Goal: Task Accomplishment & Management: Use online tool/utility

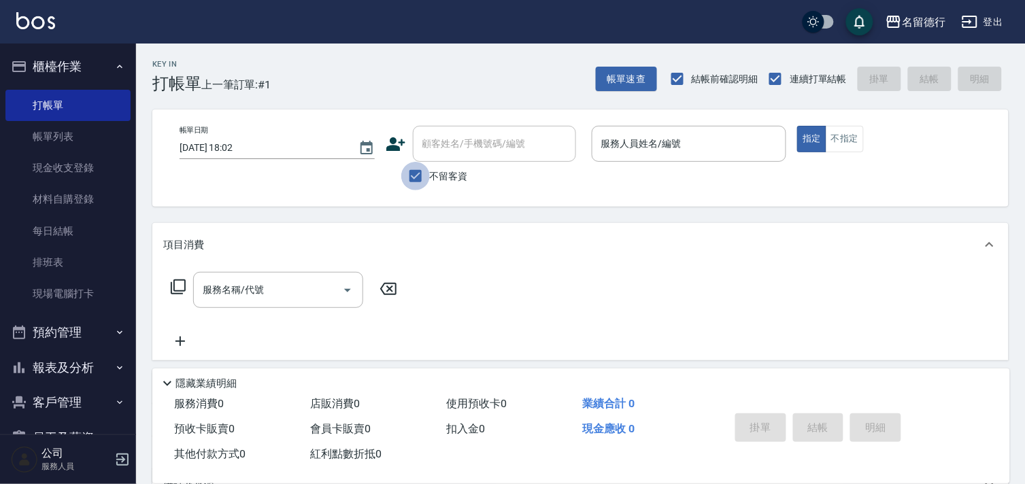
click at [417, 182] on input "不留客資" at bounding box center [415, 176] width 29 height 29
checkbox input "false"
click at [430, 150] on input "顧客姓名/手機號碼/編號" at bounding box center [484, 144] width 131 height 24
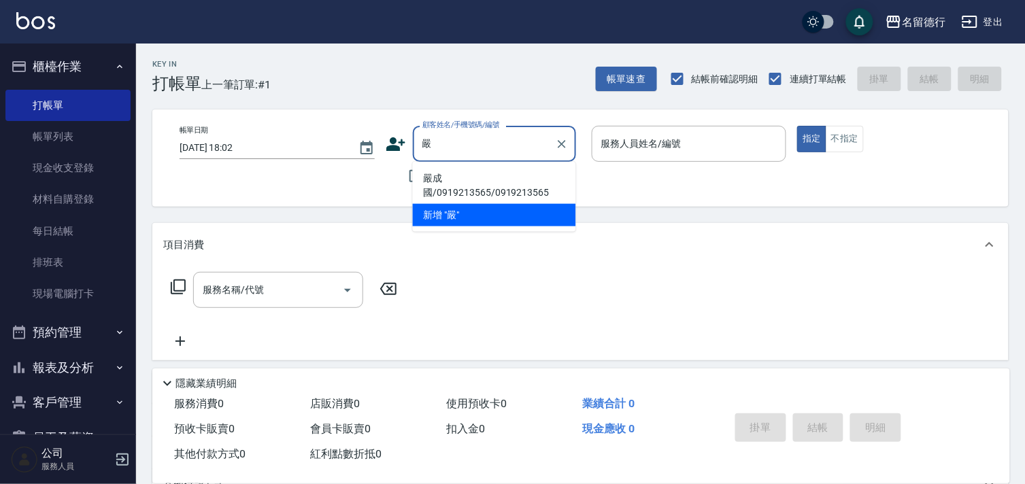
click at [461, 186] on li "嚴成國/0919213565/0919213565" at bounding box center [494, 185] width 163 height 37
type input "嚴成國/0919213565/0919213565"
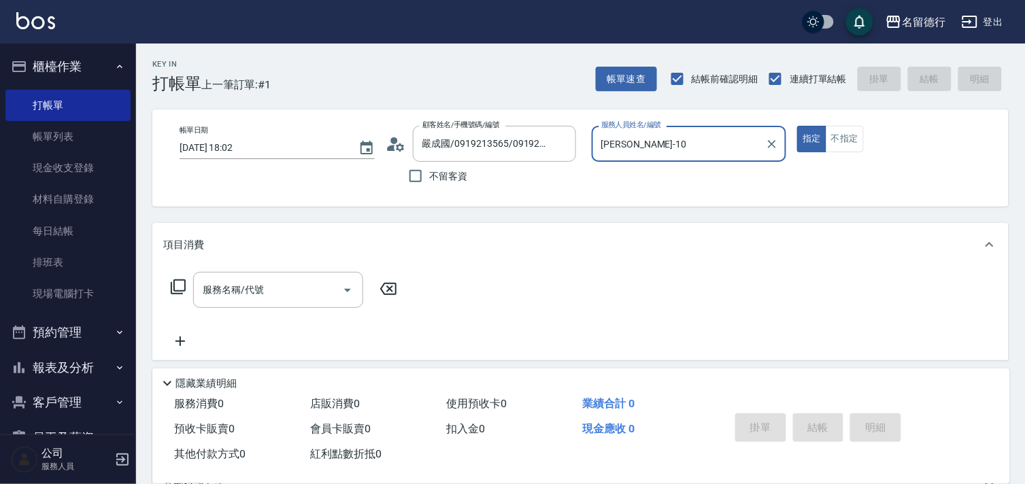
type input "[PERSON_NAME]-10"
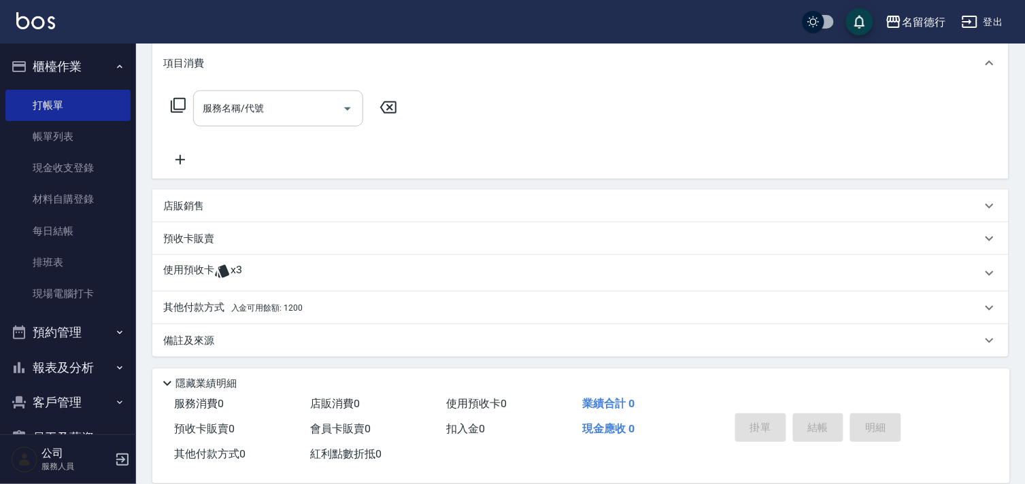
scroll to position [182, 0]
click at [209, 268] on p "使用預收卡" at bounding box center [188, 273] width 51 height 20
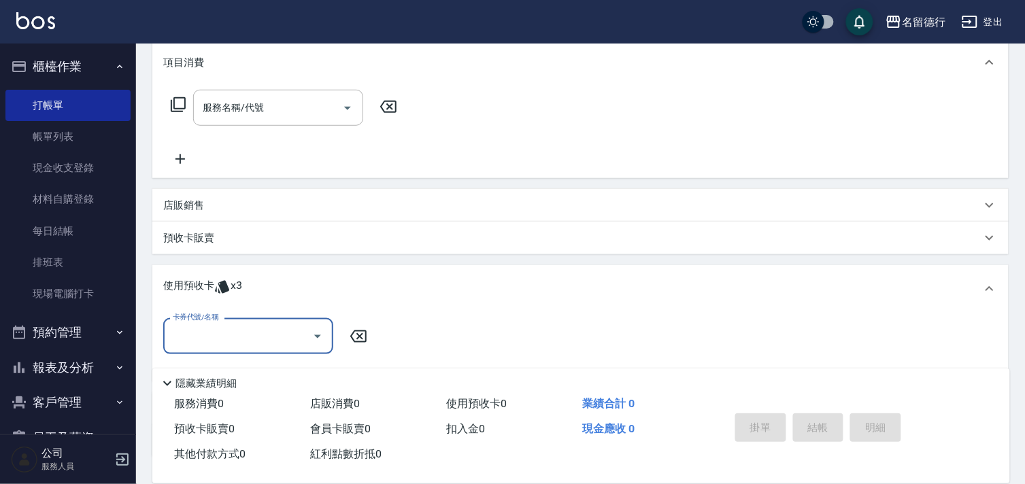
scroll to position [0, 0]
click at [219, 335] on input "卡券代號/名稱" at bounding box center [237, 336] width 137 height 24
click at [219, 375] on div "113染髮5次預收 剩餘3張" at bounding box center [248, 371] width 170 height 22
type input "113染髮5次預收"
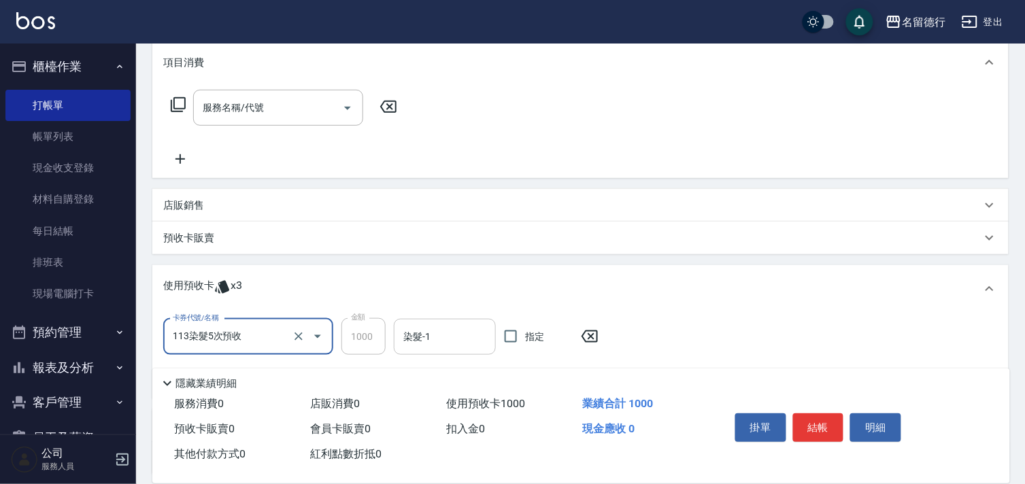
click at [427, 335] on div "染髮-1 染髮-1" at bounding box center [445, 337] width 102 height 36
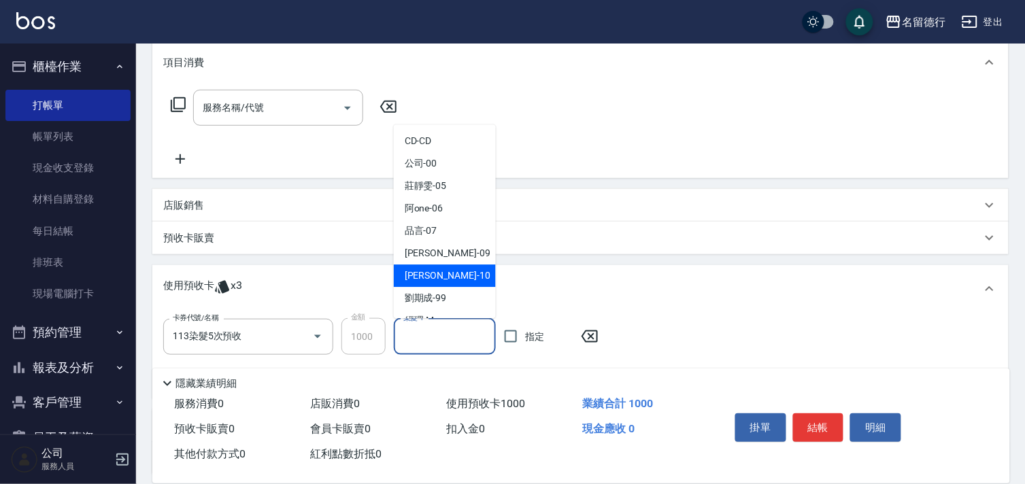
click at [426, 273] on span "[PERSON_NAME] -10" at bounding box center [448, 276] width 86 height 14
type input "[PERSON_NAME]-10"
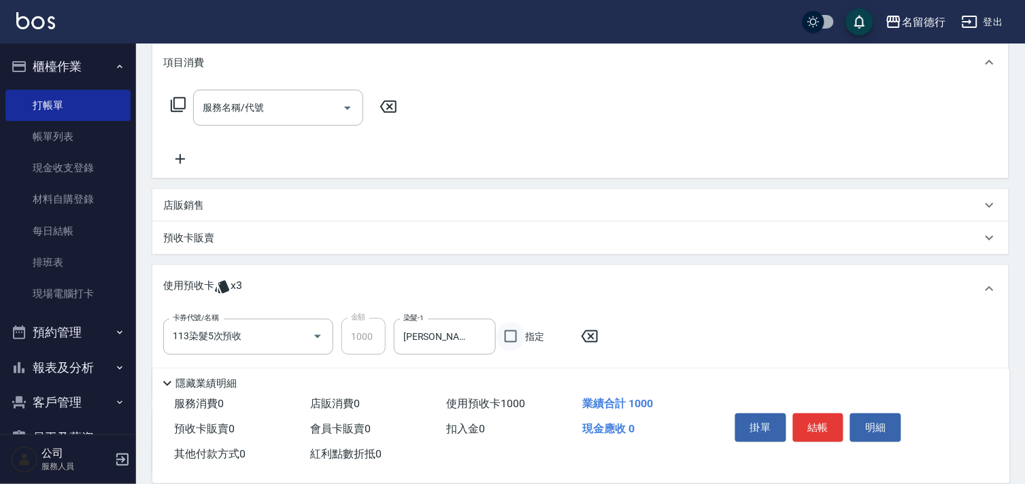
click at [511, 331] on input "指定" at bounding box center [510, 336] width 29 height 29
checkbox input "true"
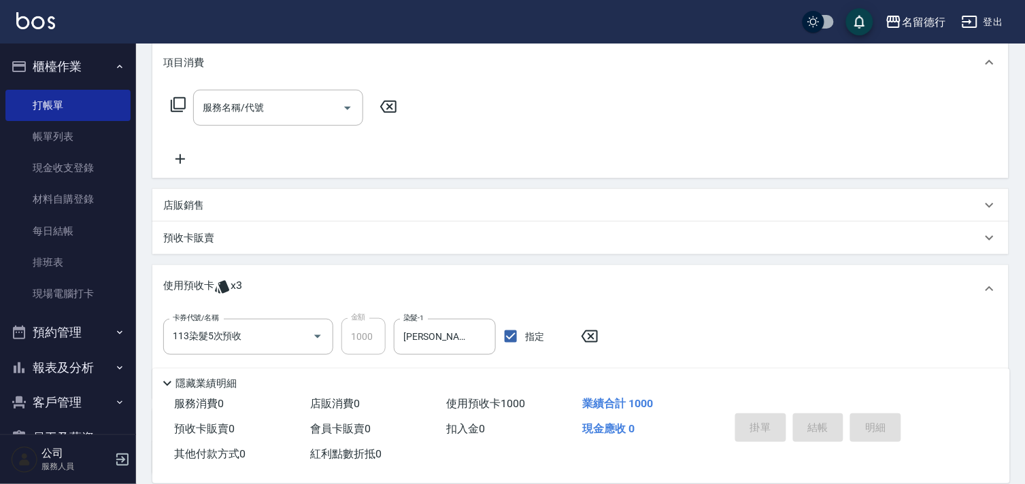
type input "[DATE] 19:28"
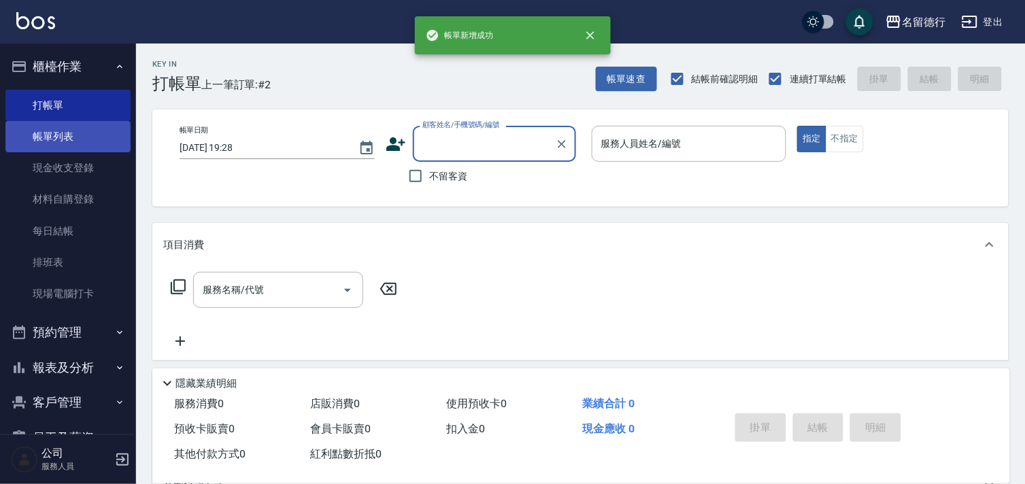
click at [46, 144] on link "帳單列表" at bounding box center [67, 136] width 125 height 31
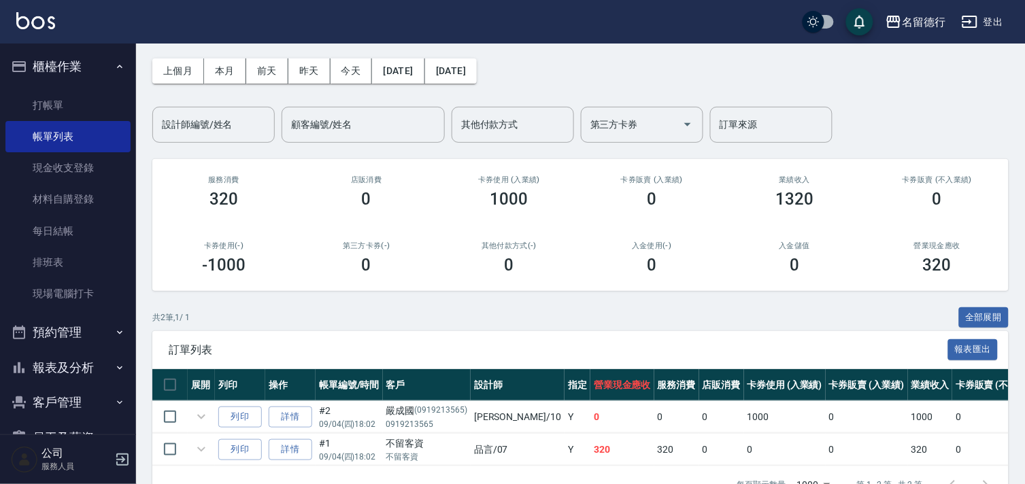
scroll to position [98, 0]
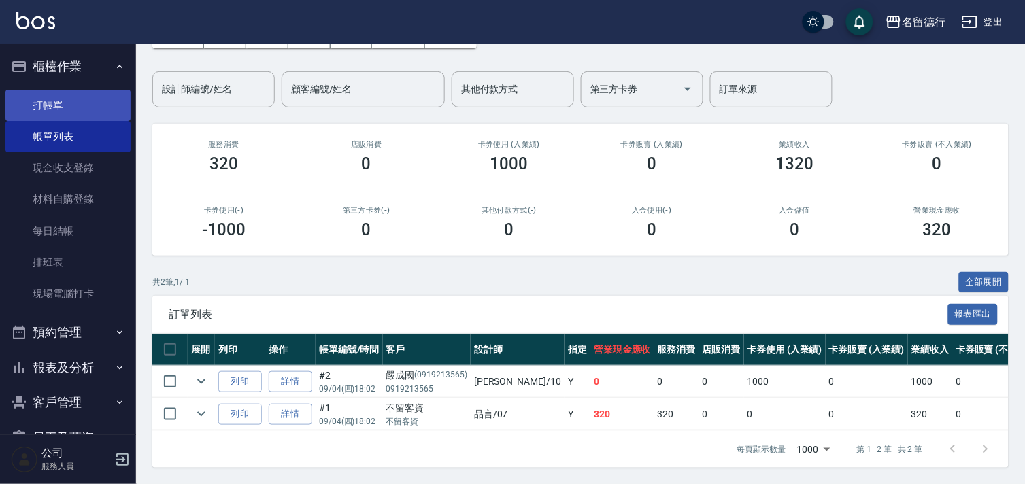
click at [65, 99] on link "打帳單" at bounding box center [67, 105] width 125 height 31
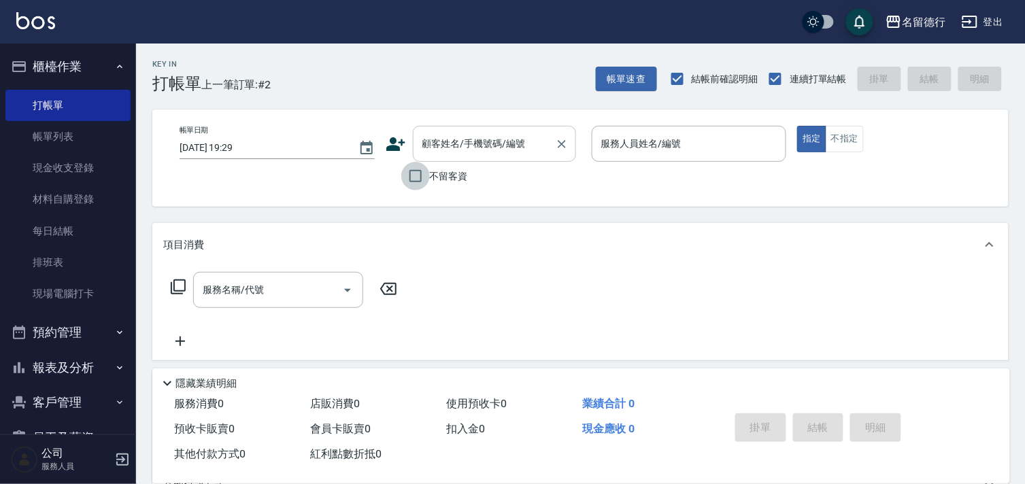
drag, startPoint x: 420, startPoint y: 178, endPoint x: 562, endPoint y: 159, distance: 143.3
click at [420, 178] on input "不留客資" at bounding box center [415, 176] width 29 height 29
checkbox input "true"
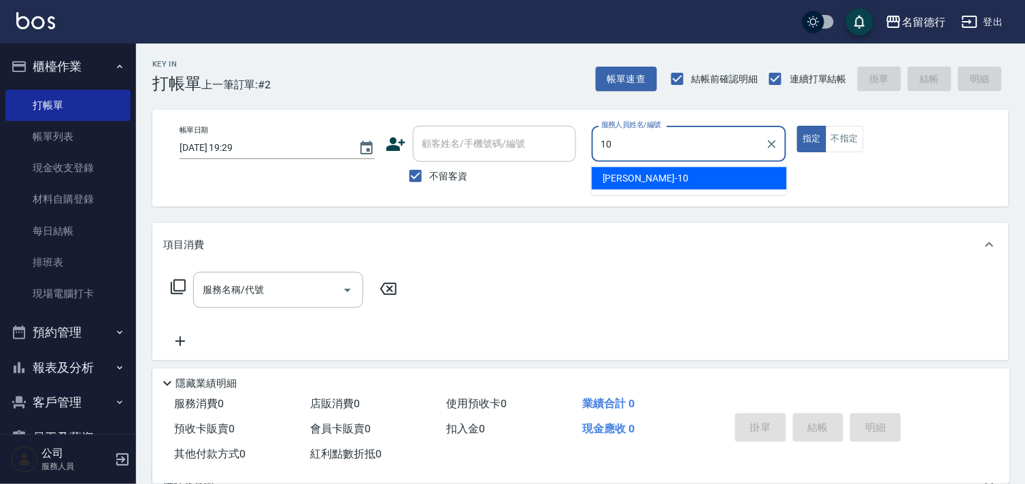
type input "[PERSON_NAME]-10"
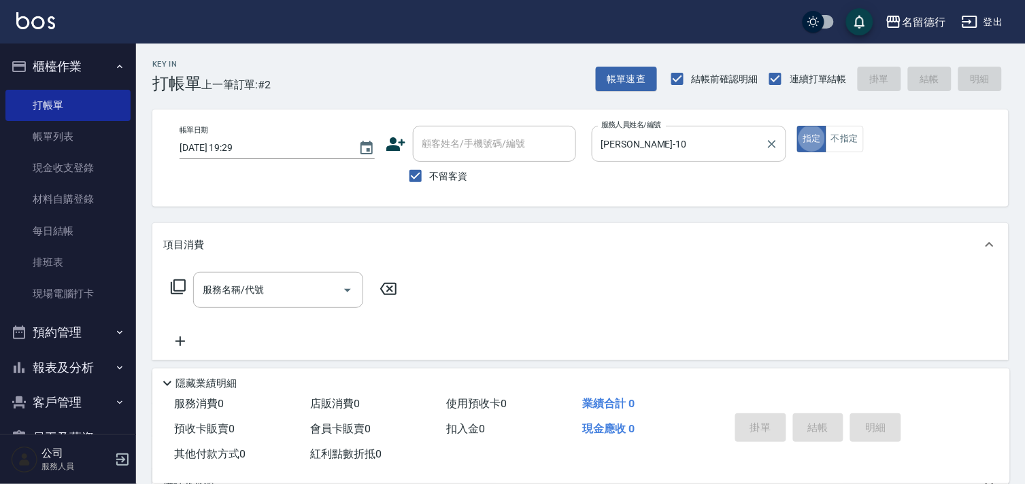
type button "true"
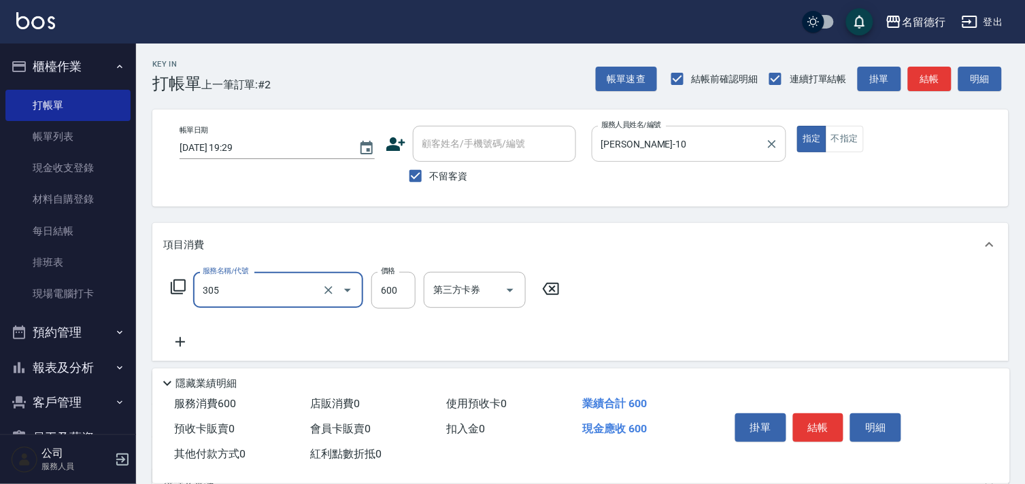
type input "剪髮(305)"
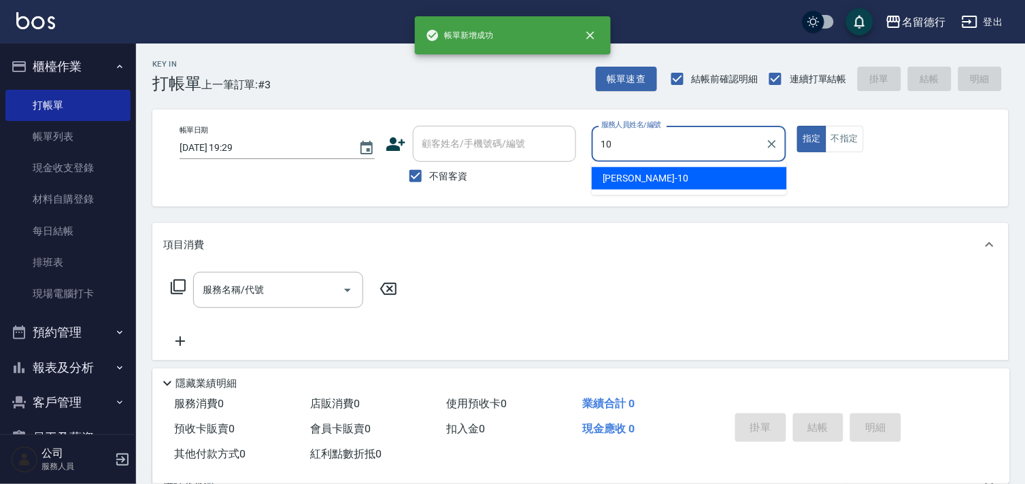
type input "[PERSON_NAME]-10"
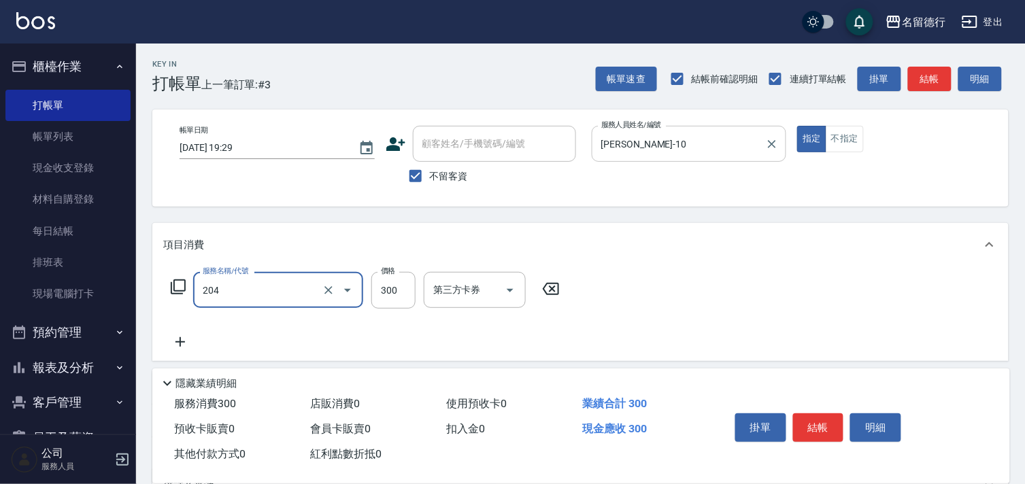
type input "洗髮(204)"
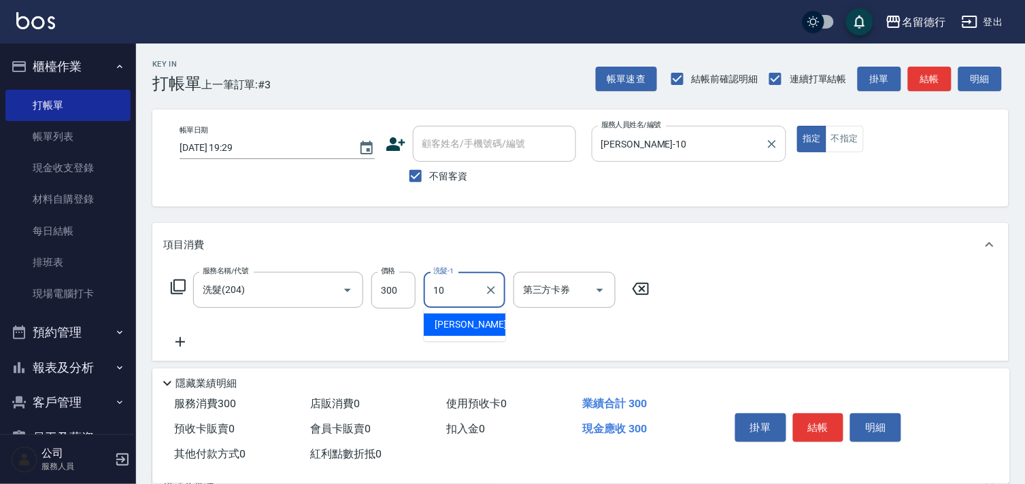
type input "[PERSON_NAME]-10"
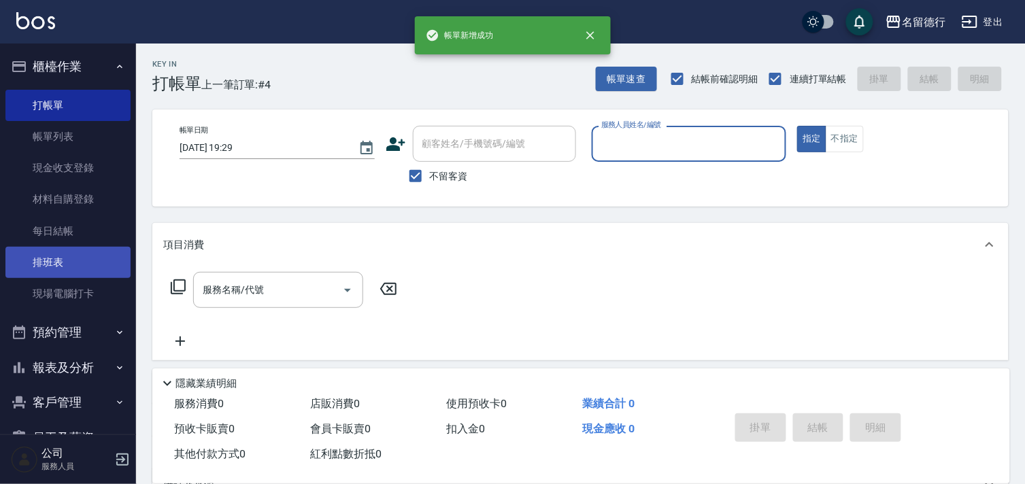
click at [50, 261] on link "排班表" at bounding box center [67, 262] width 125 height 31
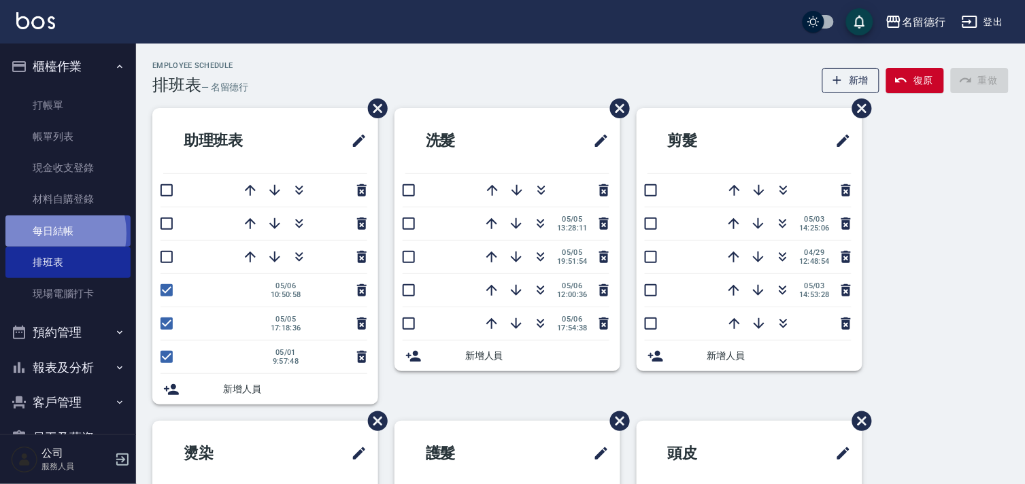
click at [46, 233] on link "每日結帳" at bounding box center [67, 231] width 125 height 31
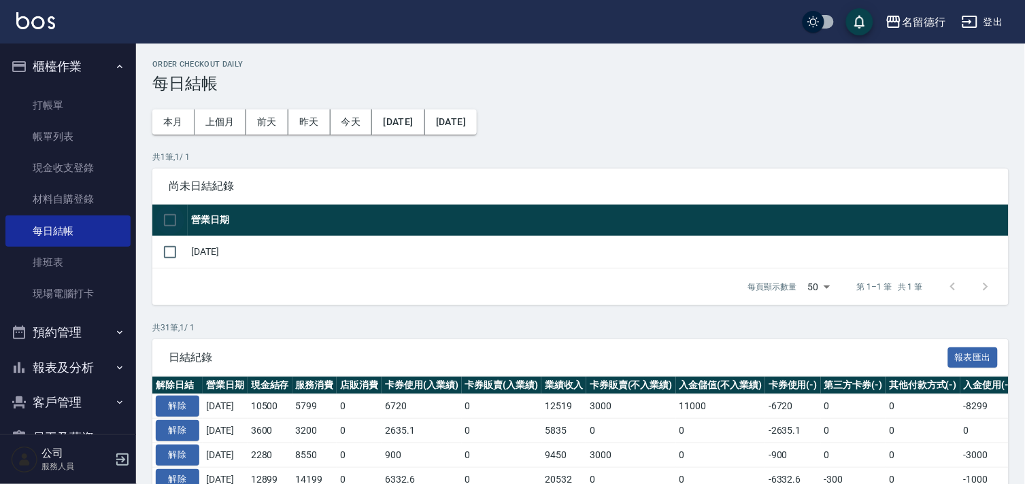
click at [174, 220] on input "checkbox" at bounding box center [170, 220] width 29 height 29
checkbox input "true"
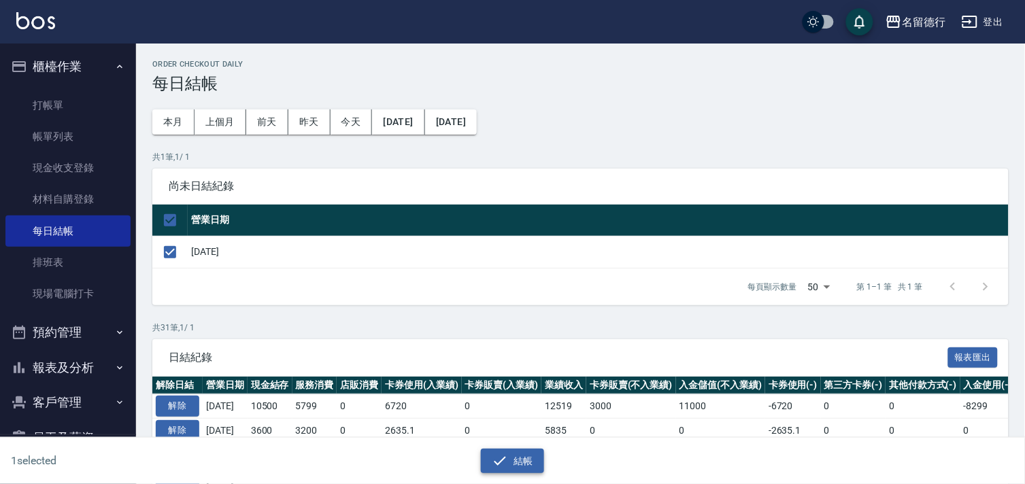
click at [520, 458] on button "結帳" at bounding box center [512, 461] width 63 height 25
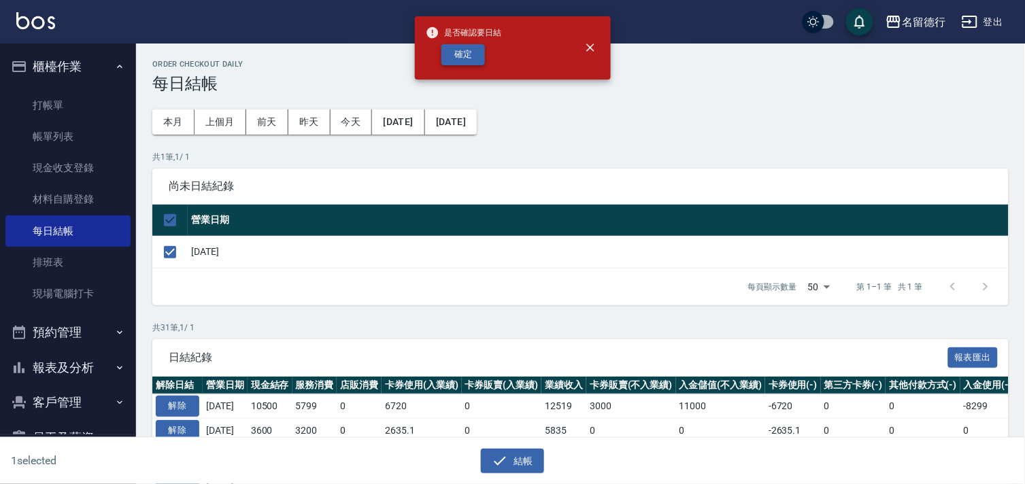
click at [473, 56] on button "確定" at bounding box center [463, 54] width 44 height 21
checkbox input "false"
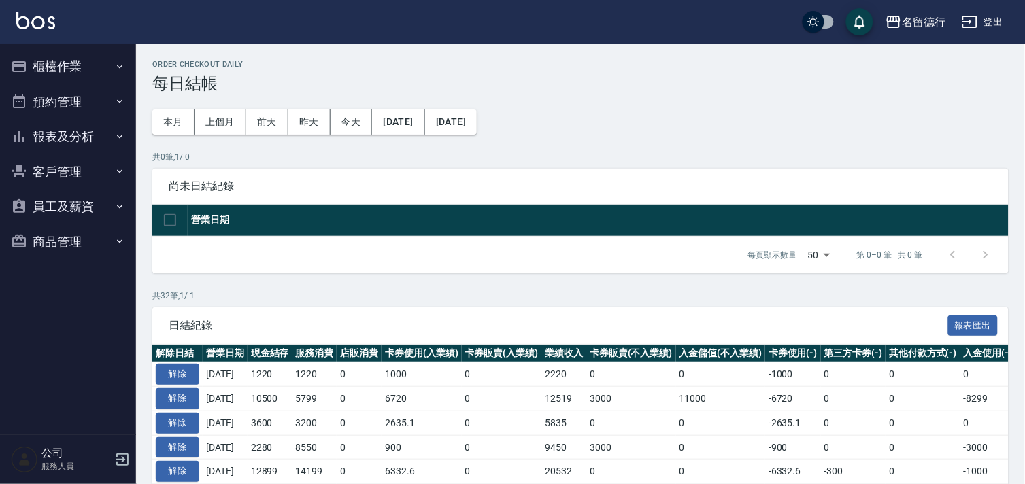
click at [65, 130] on button "報表及分析" at bounding box center [67, 136] width 125 height 35
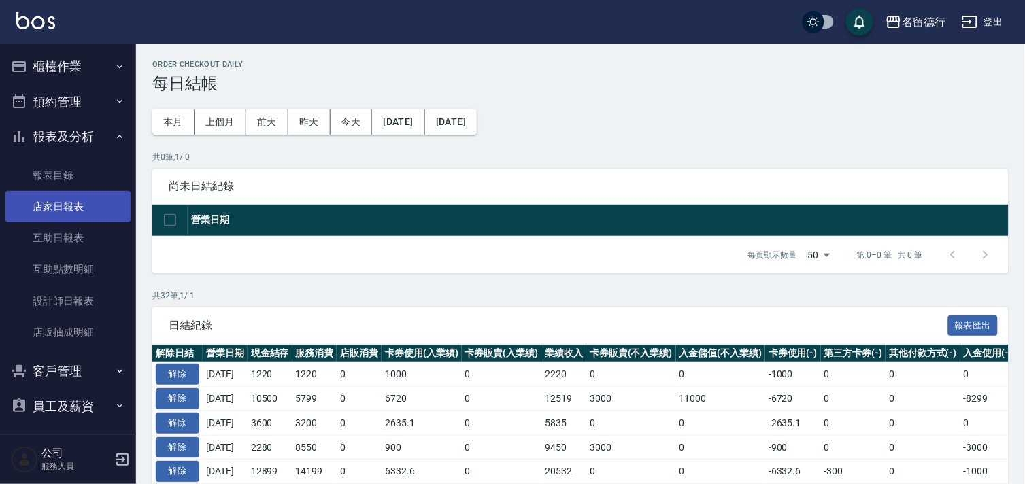
click at [62, 203] on link "店家日報表" at bounding box center [67, 206] width 125 height 31
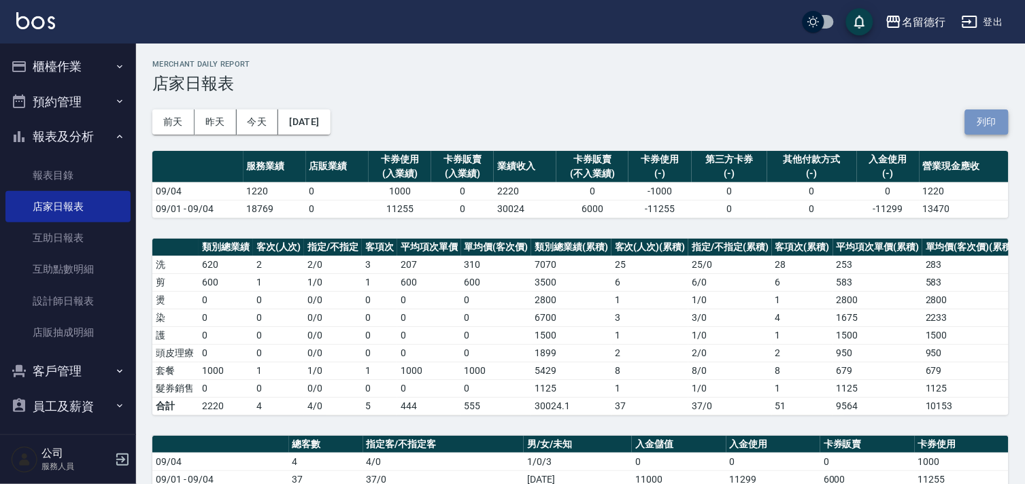
click at [986, 119] on button "列印" at bounding box center [987, 121] width 44 height 25
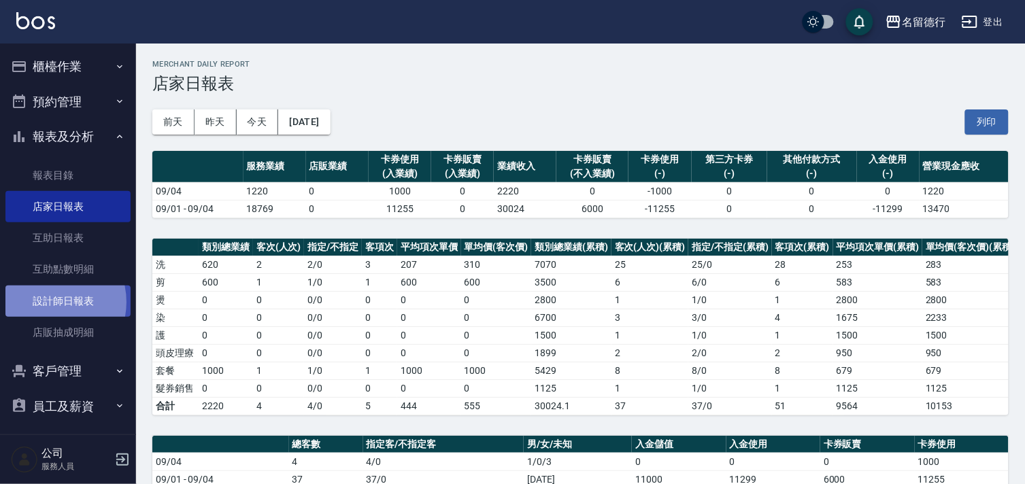
click at [46, 302] on link "設計師日報表" at bounding box center [67, 301] width 125 height 31
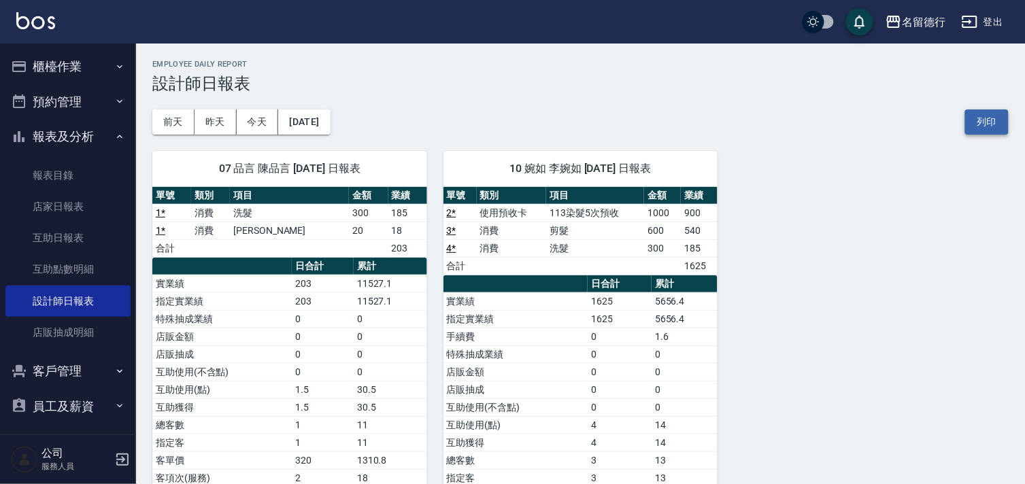
click at [983, 131] on button "列印" at bounding box center [987, 121] width 44 height 25
